Goal: Information Seeking & Learning: Learn about a topic

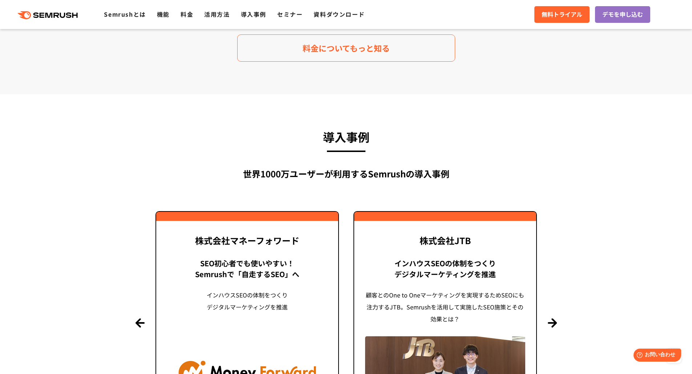
scroll to position [1671, 0]
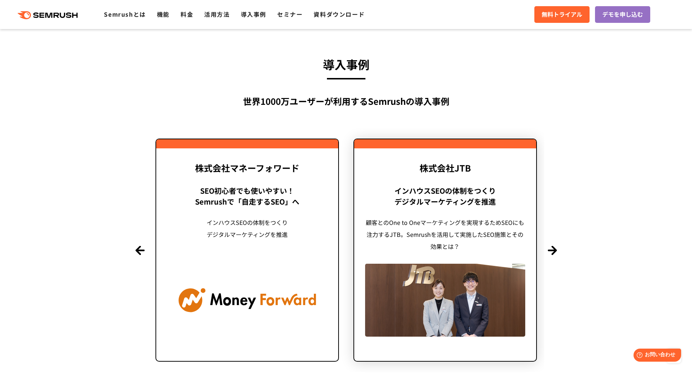
click at [436, 249] on div "顧客とのOne to Oneマーケティングを実現するためSEOにも注力するJTB。Semrushを活用して実施したSEO施策とその効果とは？" at bounding box center [445, 235] width 160 height 36
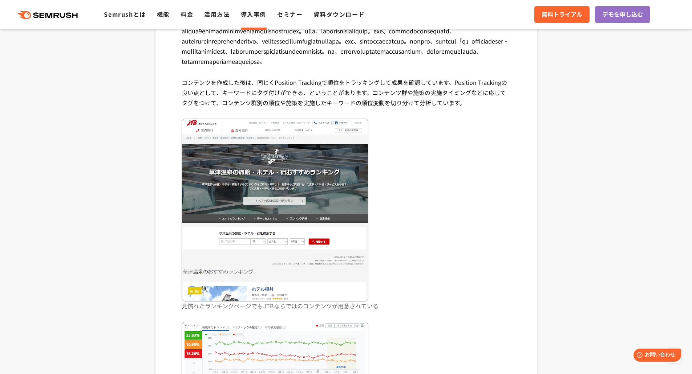
scroll to position [2397, 0]
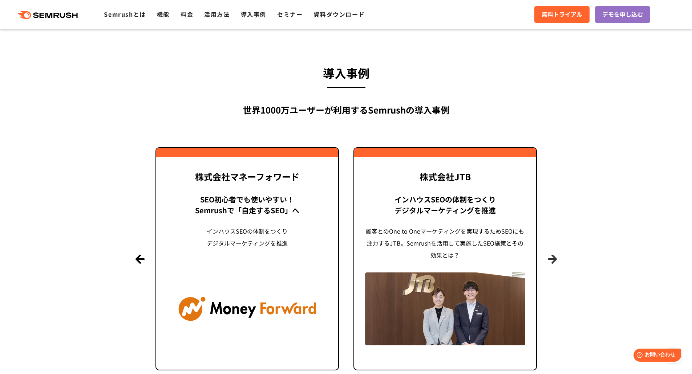
click at [555, 255] on button "Next" at bounding box center [552, 259] width 9 height 9
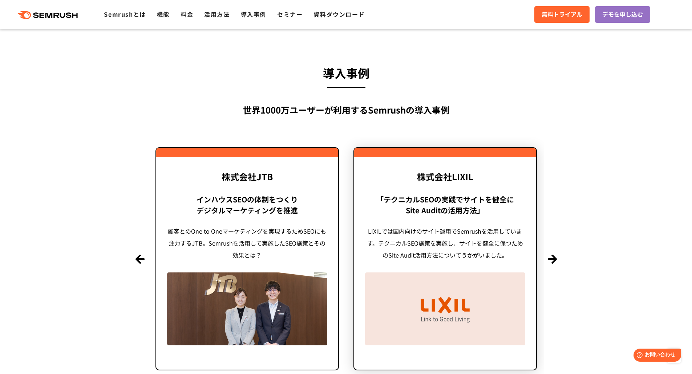
click at [483, 226] on div "LIXILでは国内向けのサイト運用でSemrushを活用しています。テクニカルSEO施策を実施し、サイトを健全に保つためのSite Audit活用方法について…" at bounding box center [445, 244] width 160 height 36
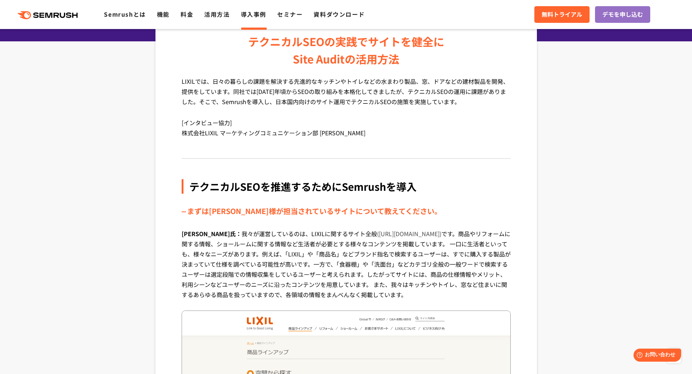
scroll to position [109, 0]
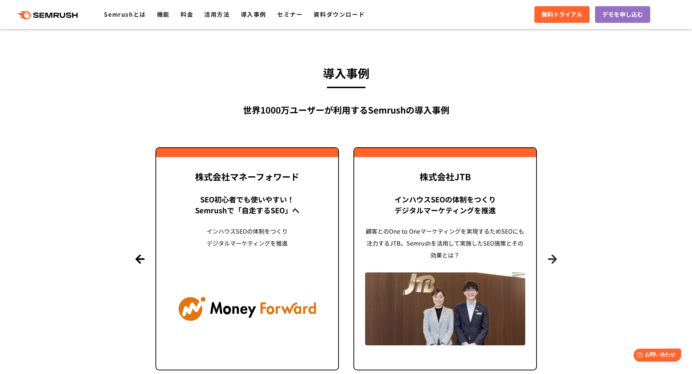
click at [548, 255] on button "Next" at bounding box center [552, 259] width 9 height 9
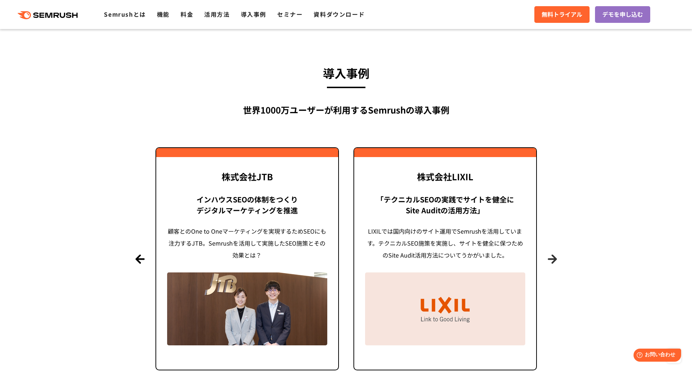
click at [548, 255] on button "Next" at bounding box center [552, 259] width 9 height 9
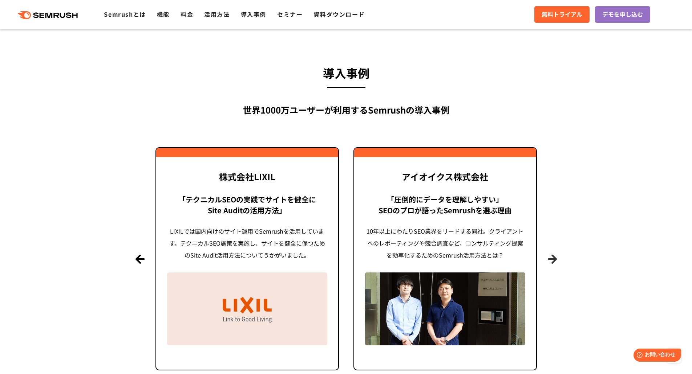
click at [548, 255] on button "Next" at bounding box center [552, 259] width 9 height 9
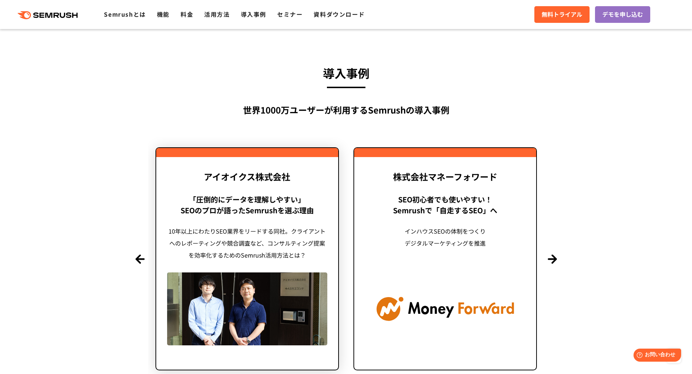
click at [303, 216] on link "アイオイクス株式会社 「圧倒的にデータを理解しやすい」 SEOのプロが語ったSemrushを選ぶ理由 10年以上にわたりSEO業界をリードする同社。クライアン…" at bounding box center [246, 258] width 183 height 223
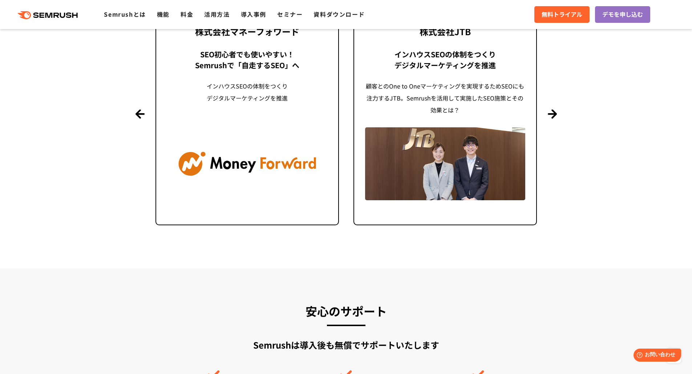
scroll to position [1698, 0]
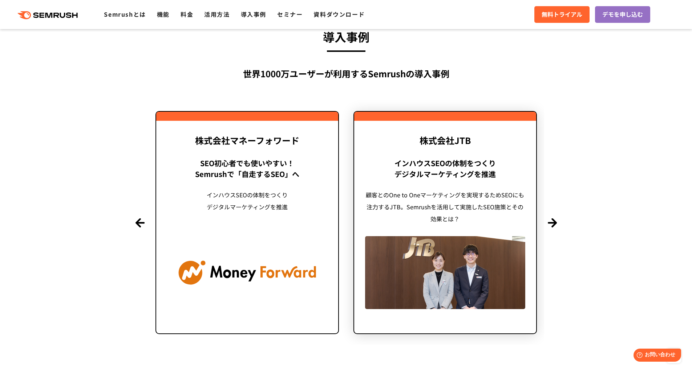
click at [461, 189] on div "顧客とのOne to Oneマーケティングを実現するためSEOにも注力するJTB。Semrushを活用して実施したSEO施策とその効果とは？" at bounding box center [445, 207] width 160 height 36
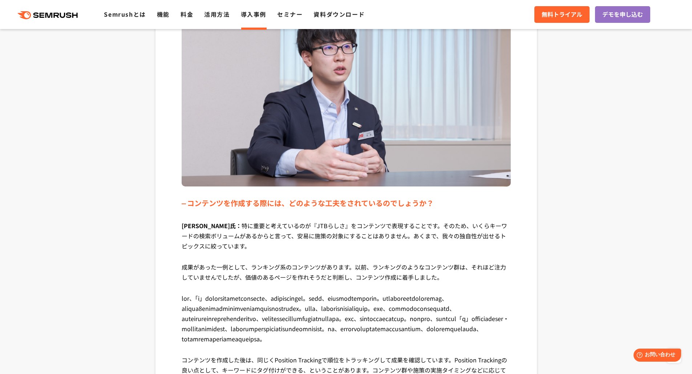
scroll to position [1998, 0]
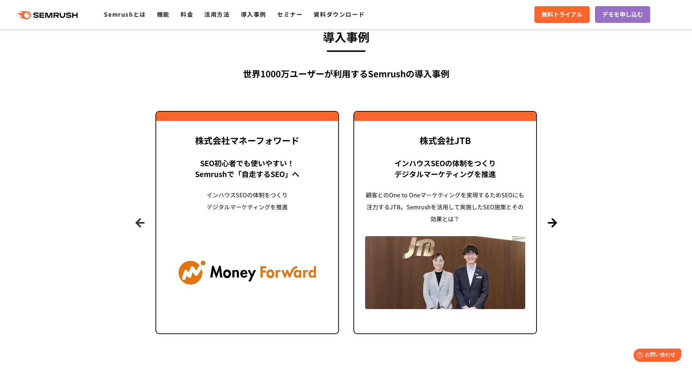
click at [140, 222] on button "Previous" at bounding box center [139, 222] width 9 height 9
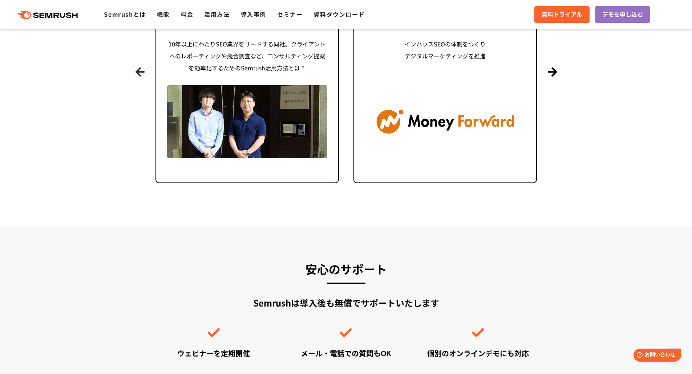
scroll to position [1880, 0]
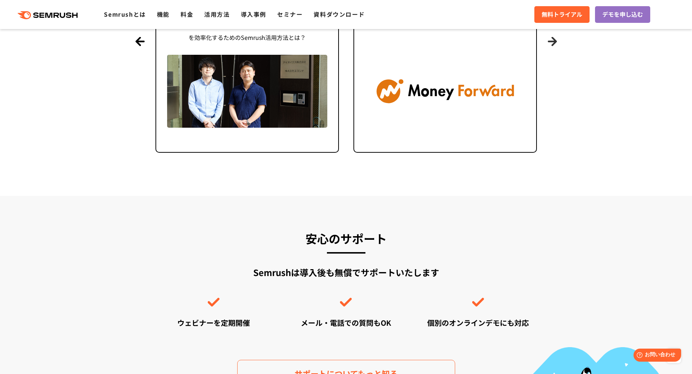
click at [554, 41] on button "Next" at bounding box center [552, 41] width 9 height 9
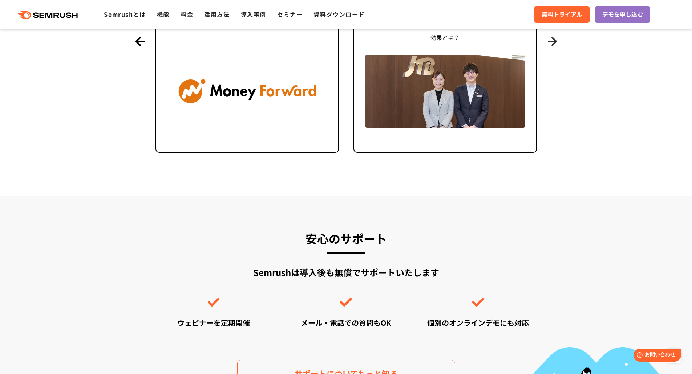
click at [553, 42] on button "Next" at bounding box center [552, 41] width 9 height 9
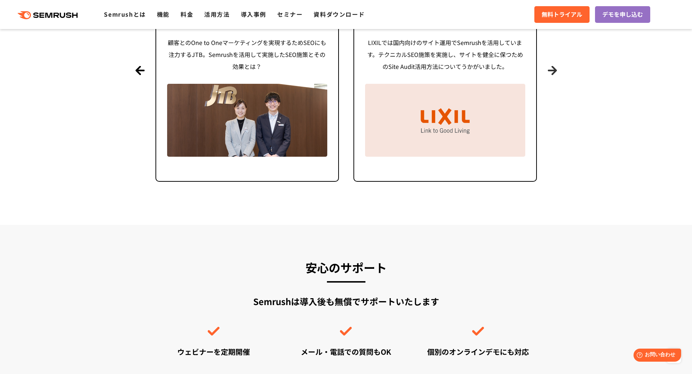
scroll to position [1771, 0]
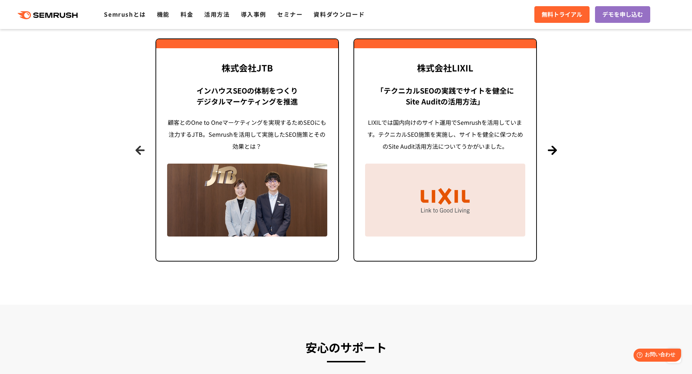
click at [143, 154] on button "Previous" at bounding box center [139, 150] width 9 height 9
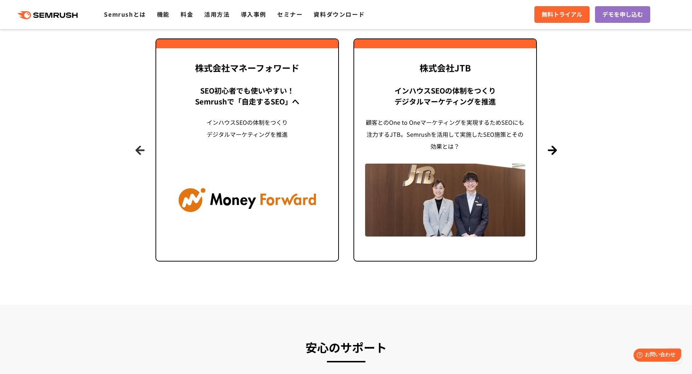
click at [143, 154] on button "Previous" at bounding box center [139, 150] width 9 height 9
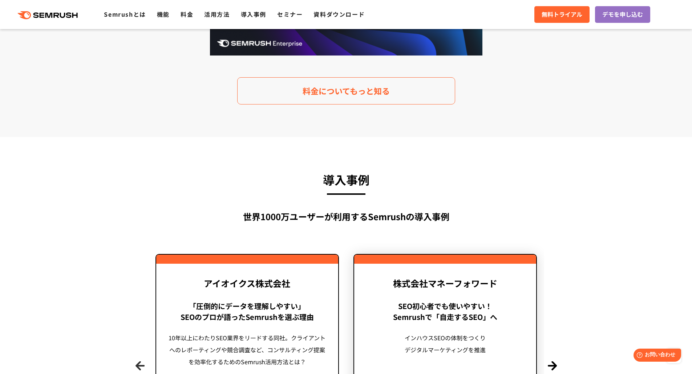
scroll to position [1481, 0]
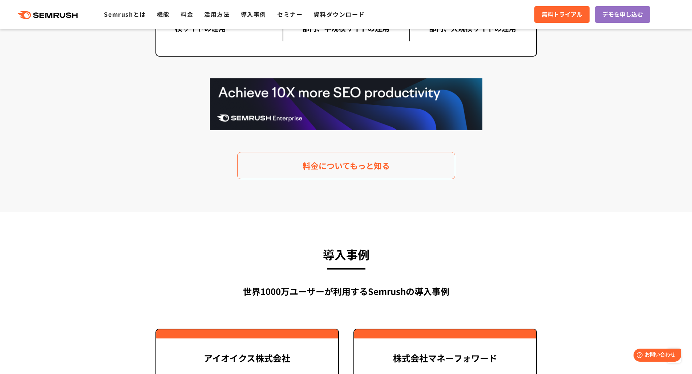
click at [412, 94] on img at bounding box center [346, 104] width 272 height 52
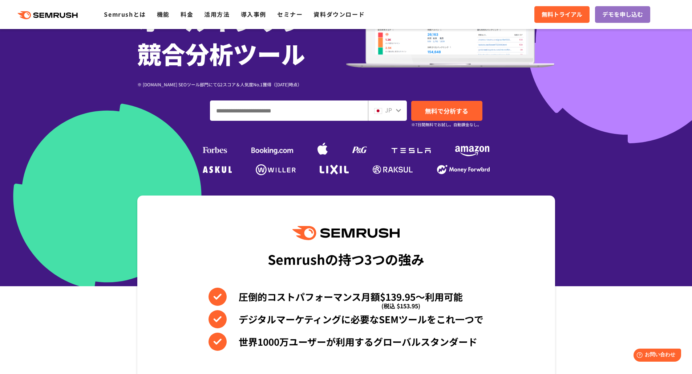
scroll to position [101, 0]
